Goal: Information Seeking & Learning: Learn about a topic

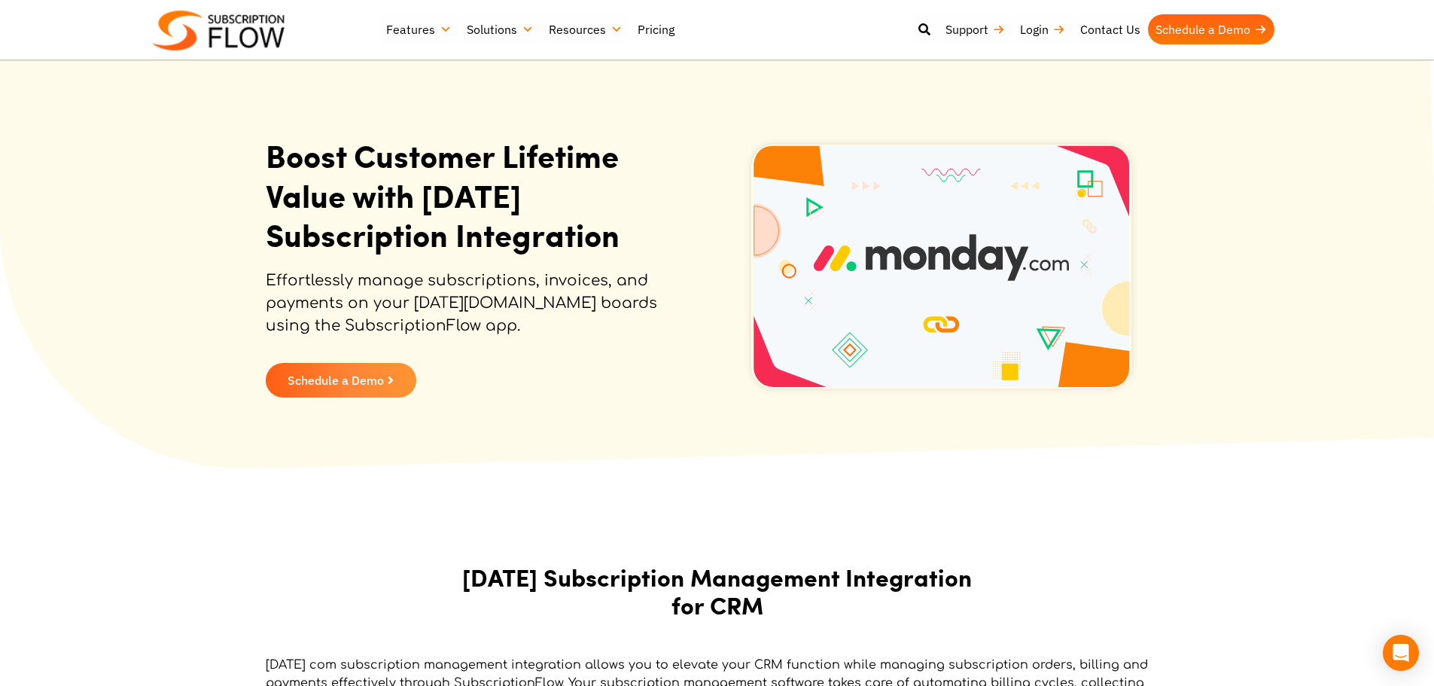
click at [647, 36] on link "Pricing" at bounding box center [656, 29] width 52 height 30
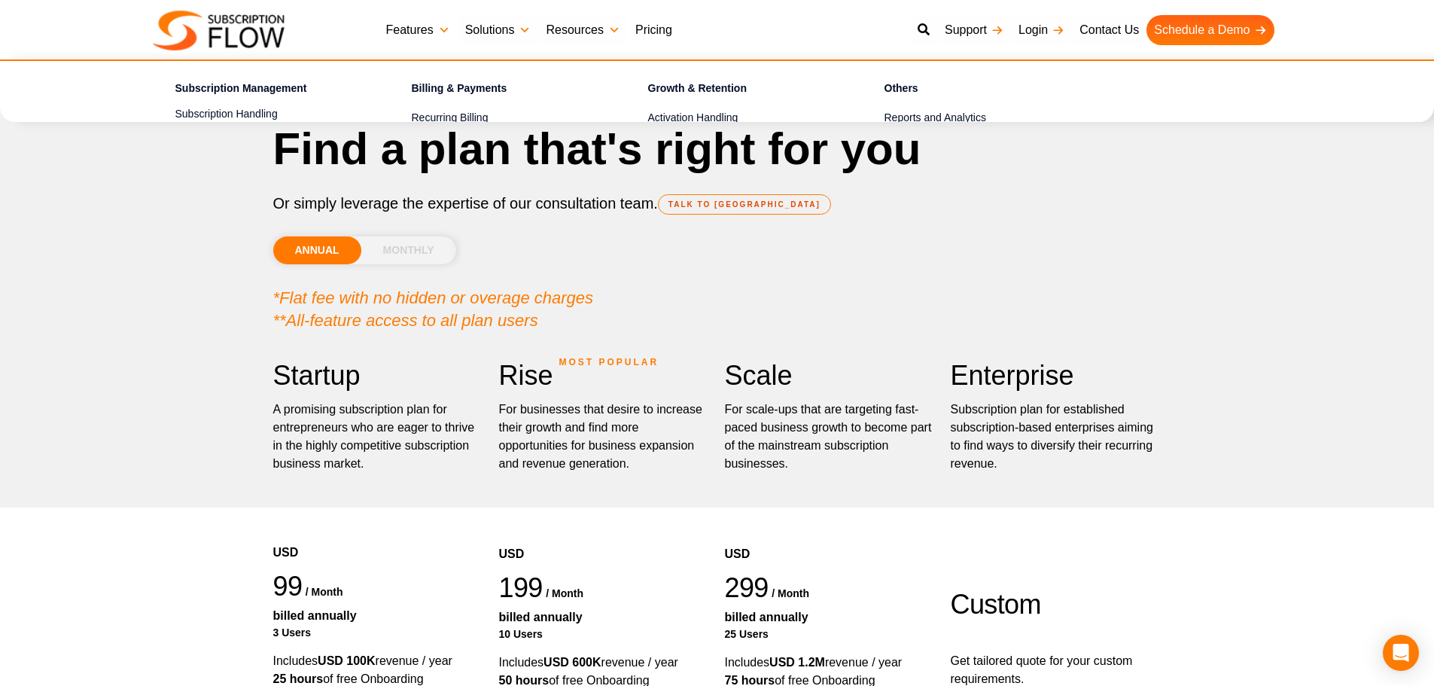
click at [427, 29] on link "Features" at bounding box center [418, 30] width 79 height 30
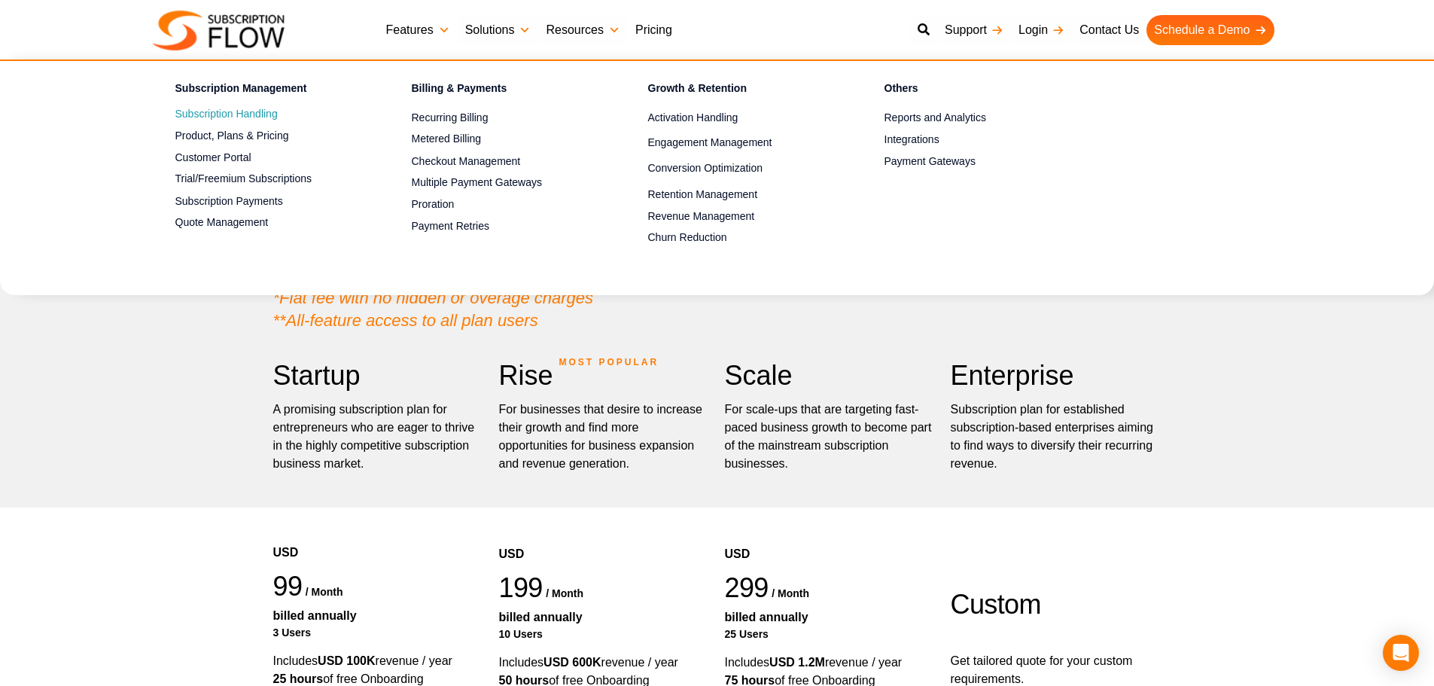
click at [272, 110] on link "Subscription Handling" at bounding box center [267, 114] width 184 height 18
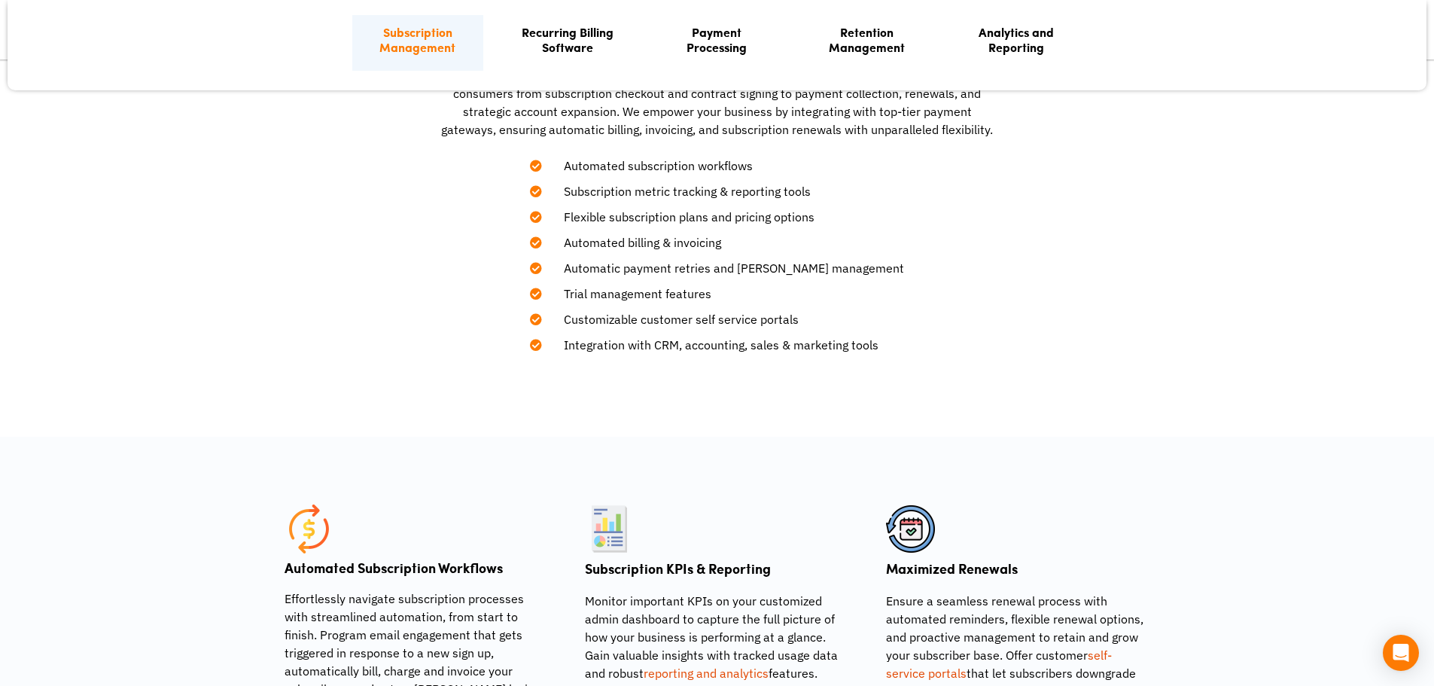
scroll to position [903, 0]
